Goal: Find specific page/section: Find specific page/section

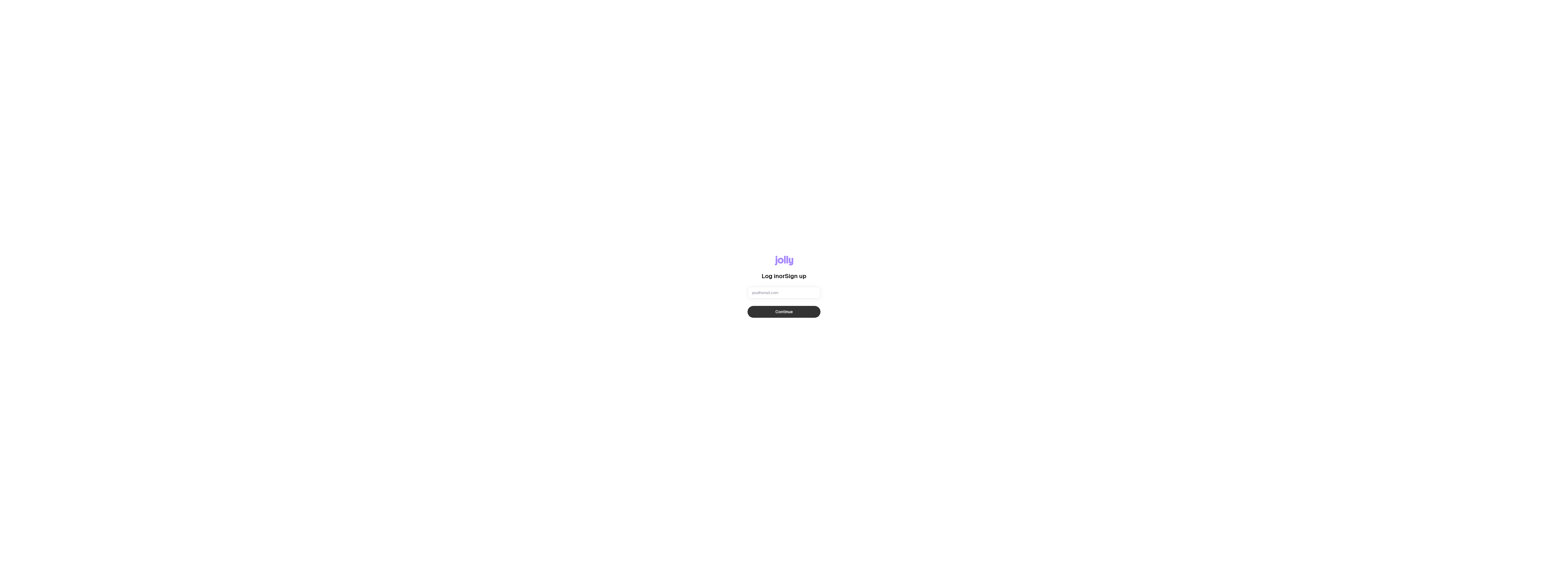
click at [756, 313] on button "Continue" at bounding box center [784, 312] width 73 height 12
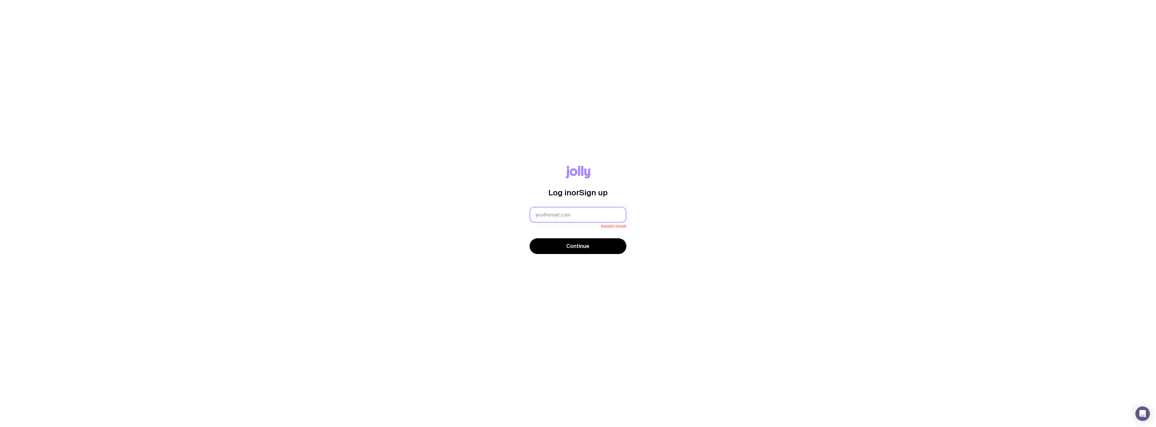
drag, startPoint x: 577, startPoint y: 214, endPoint x: 583, endPoint y: 220, distance: 8.3
click at [579, 215] on input "text" at bounding box center [578, 215] width 97 height 16
type input "[EMAIL_ADDRESS][DOMAIN_NAME]"
click at [582, 241] on span "Continue" at bounding box center [577, 243] width 23 height 7
click at [594, 247] on button "Continue" at bounding box center [578, 251] width 97 height 16
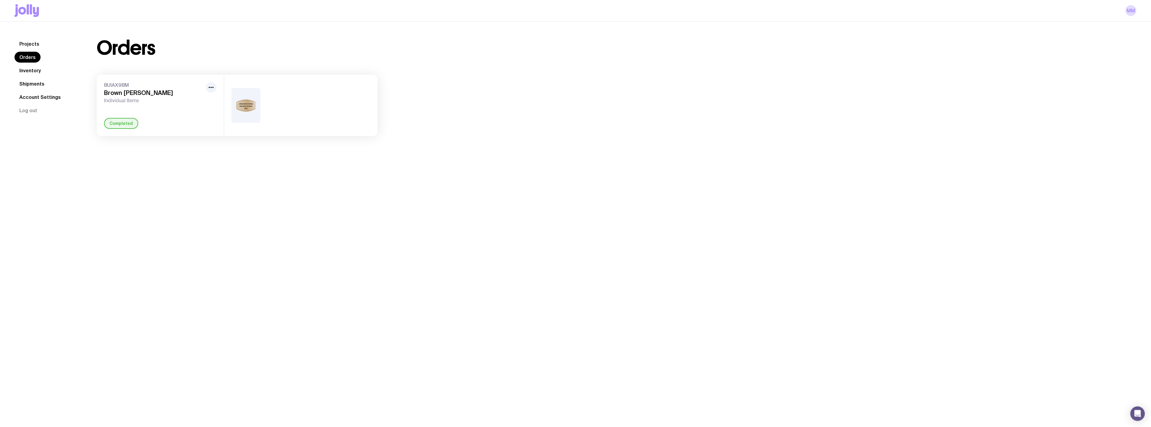
click at [35, 73] on link "Inventory" at bounding box center [30, 70] width 31 height 11
click at [34, 84] on link "Shipments" at bounding box center [32, 83] width 35 height 11
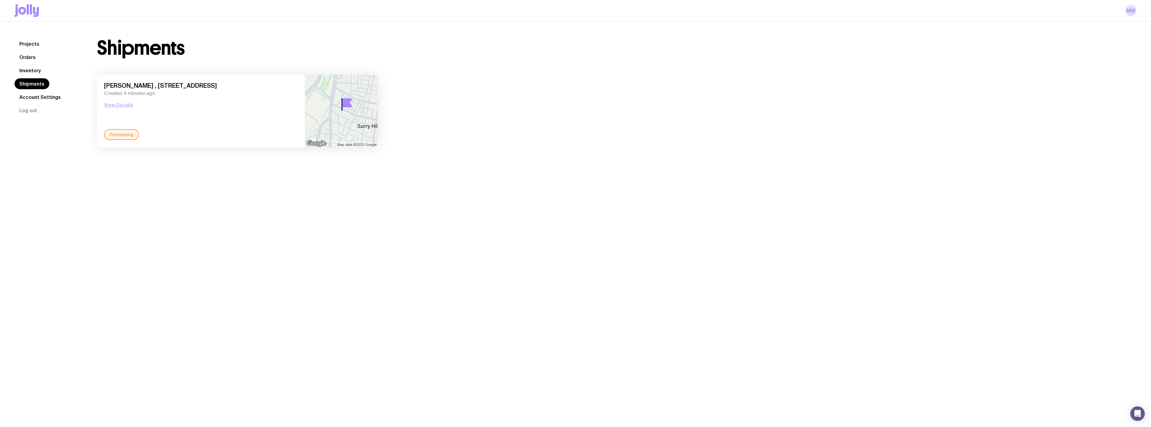
click at [120, 104] on button "View Details" at bounding box center [118, 104] width 29 height 7
